Goal: Transaction & Acquisition: Purchase product/service

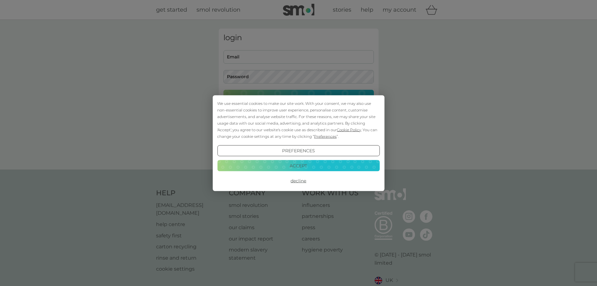
click at [316, 166] on button "Accept" at bounding box center [298, 165] width 162 height 11
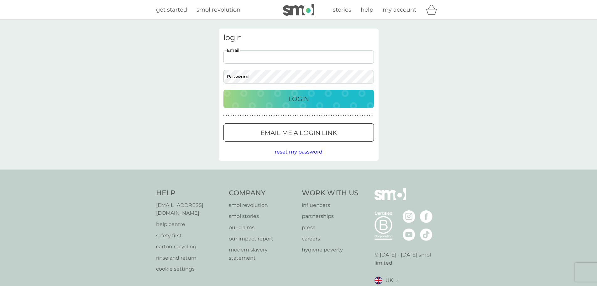
click at [301, 57] on input "Email" at bounding box center [299, 56] width 151 height 13
type input "[EMAIL_ADDRESS][DOMAIN_NAME]"
click at [296, 98] on p "Login" at bounding box center [298, 99] width 21 height 10
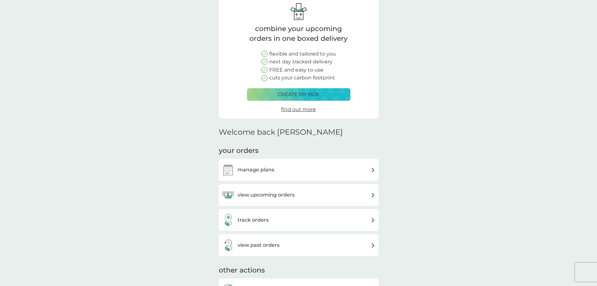
scroll to position [31, 0]
click at [370, 244] on div "view past orders" at bounding box center [299, 244] width 154 height 13
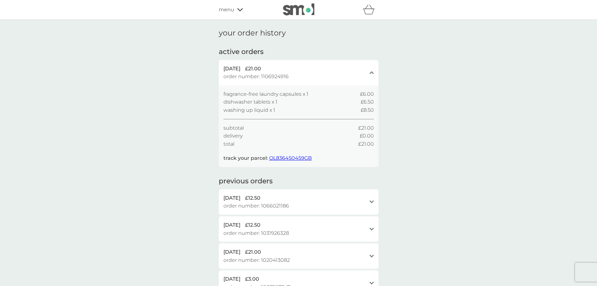
click at [259, 92] on span "fragrance-free laundry capsules x 1" at bounding box center [266, 94] width 85 height 8
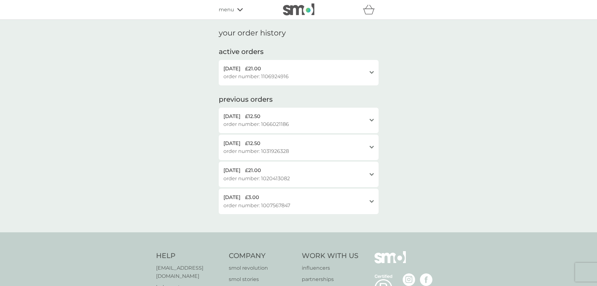
click at [268, 75] on span "order number: 1106924916" at bounding box center [256, 76] width 65 height 8
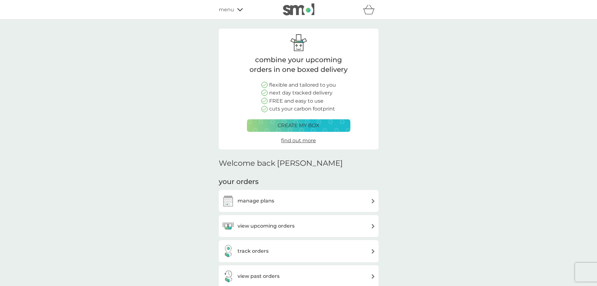
scroll to position [31, 0]
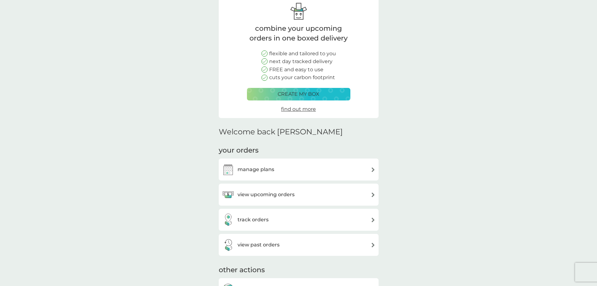
click at [298, 195] on div "view upcoming orders" at bounding box center [299, 194] width 154 height 13
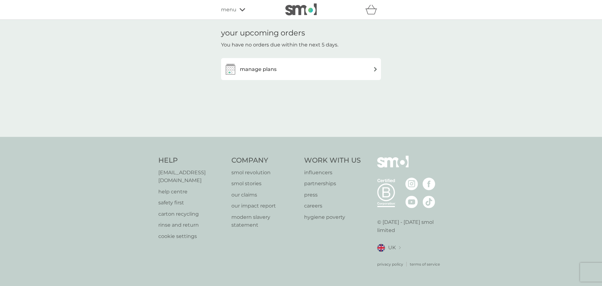
click at [310, 72] on div "manage plans" at bounding box center [301, 69] width 154 height 13
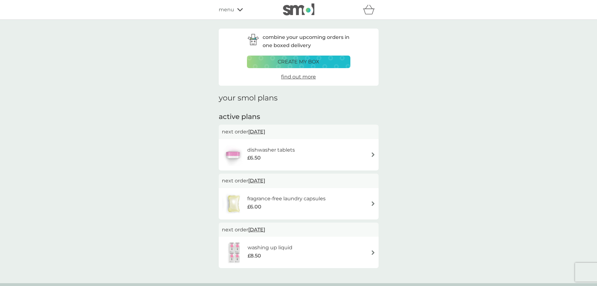
click at [372, 201] on img at bounding box center [373, 203] width 5 height 5
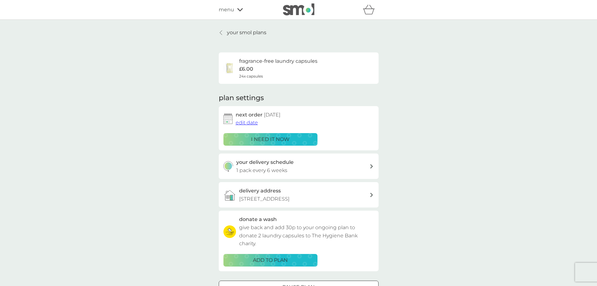
click at [260, 135] on p "i need it now" at bounding box center [270, 139] width 39 height 8
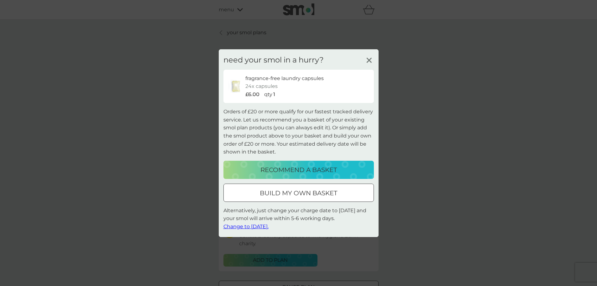
click at [293, 172] on p "recommend a basket" at bounding box center [299, 170] width 77 height 10
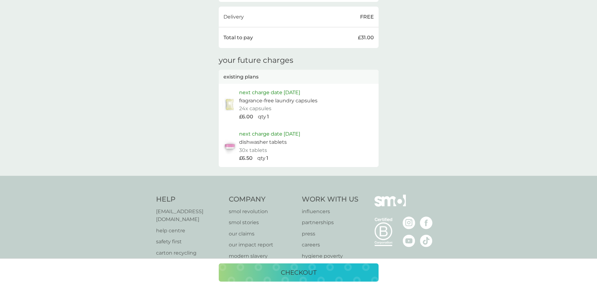
scroll to position [251, 0]
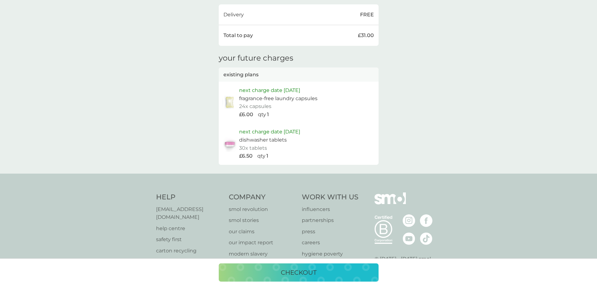
click at [298, 275] on p "checkout" at bounding box center [299, 272] width 36 height 10
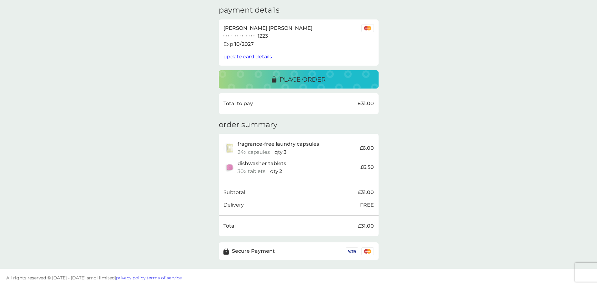
scroll to position [98, 0]
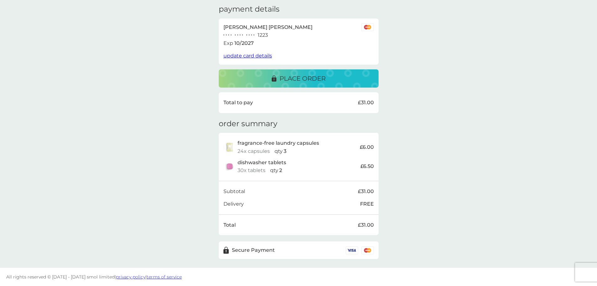
click at [306, 80] on p "place order" at bounding box center [303, 78] width 46 height 10
